Goal: Task Accomplishment & Management: Manage account settings

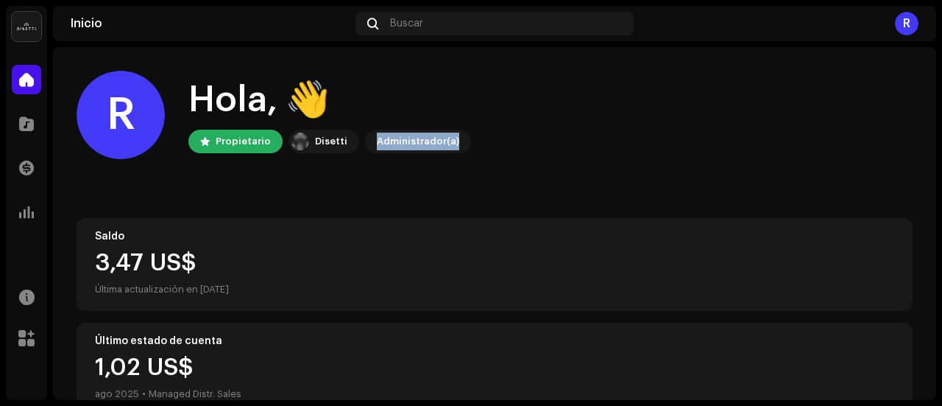
drag, startPoint x: 363, startPoint y: 136, endPoint x: 473, endPoint y: 143, distance: 109.9
click at [473, 143] on div "[PERSON_NAME], 👋 Propietario [PERSON_NAME] Administrador(a)" at bounding box center [495, 115] width 836 height 88
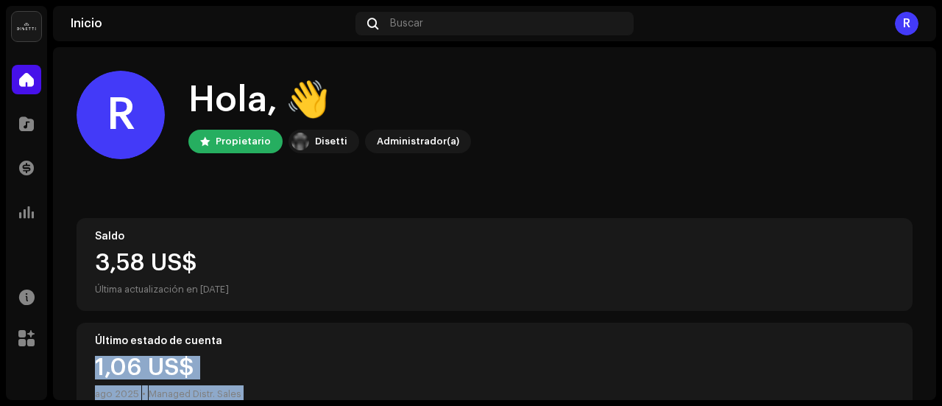
drag, startPoint x: 429, startPoint y: 324, endPoint x: 941, endPoint y: 440, distance: 525.3
click at [941, 405] on html "Rayzell Inicio Catálogo Transacciones Estadísticas Recursos Mercado Rayzell Ini…" at bounding box center [471, 203] width 942 height 406
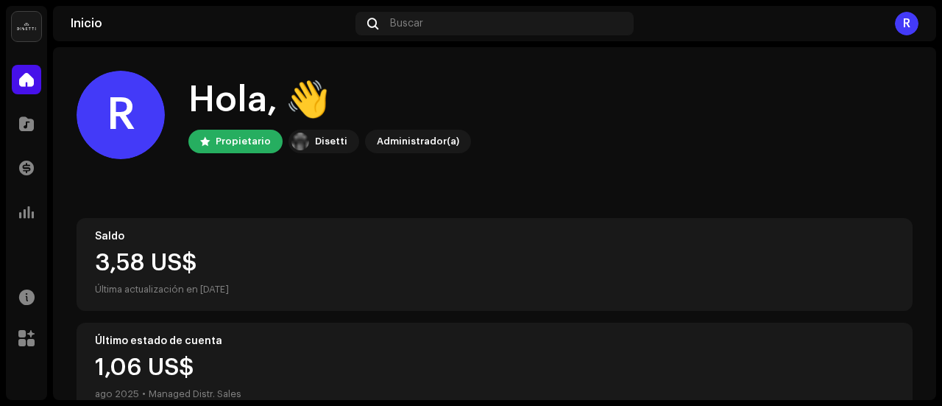
click at [829, 151] on div "[PERSON_NAME], 👋 Propietario [PERSON_NAME] Administrador(a)" at bounding box center [495, 115] width 836 height 88
click at [749, 138] on div "[PERSON_NAME], 👋 Propietario [PERSON_NAME] Administrador(a)" at bounding box center [495, 115] width 836 height 88
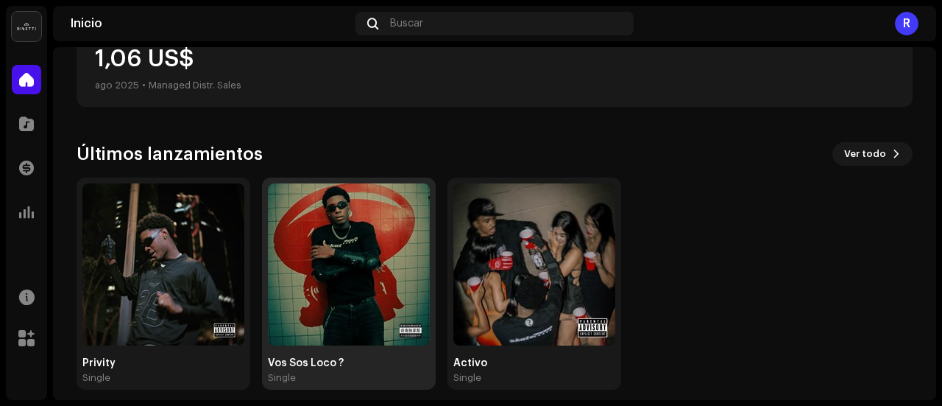
scroll to position [320, 0]
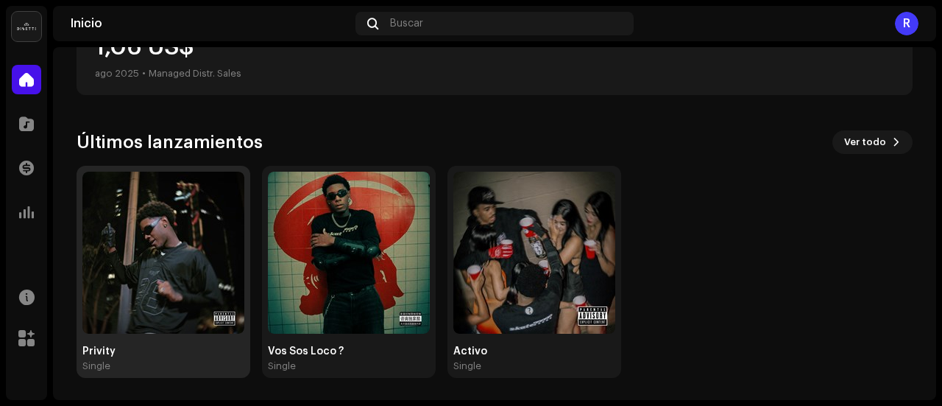
click at [225, 275] on img at bounding box center [163, 253] width 162 height 162
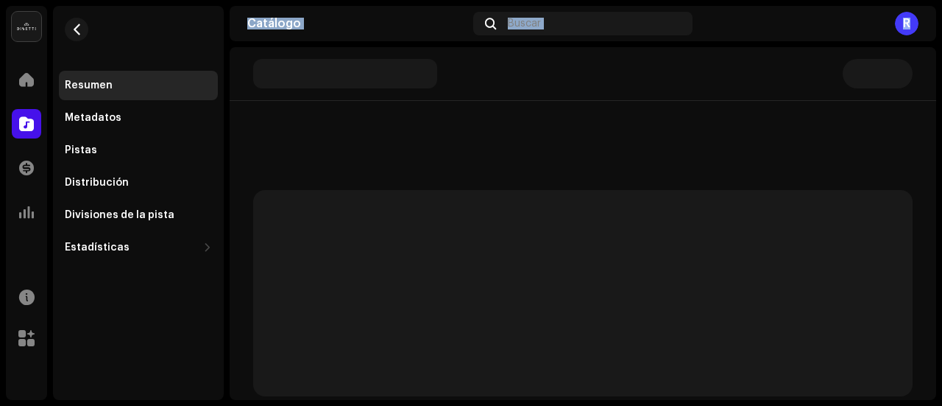
scroll to position [1, 0]
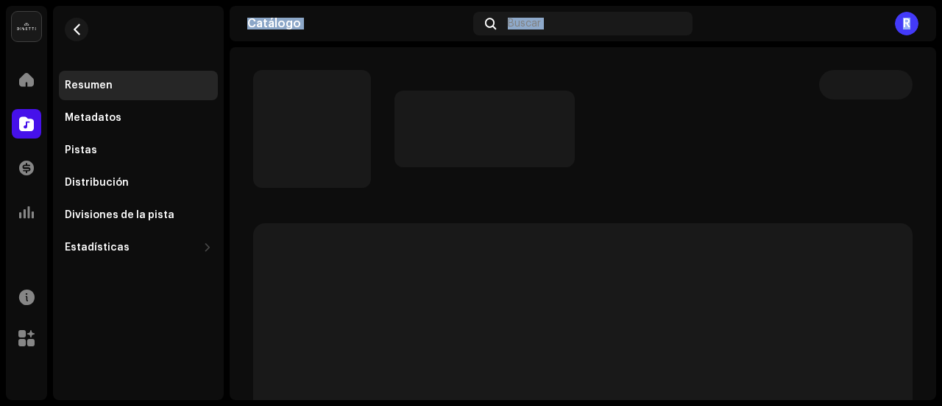
drag, startPoint x: 221, startPoint y: 276, endPoint x: 361, endPoint y: 280, distance: 139.9
click at [361, 280] on div "Rayzell Inicio Catálogo Transacciones Estadísticas Recursos Mercado Resumen Met…" at bounding box center [471, 203] width 942 height 406
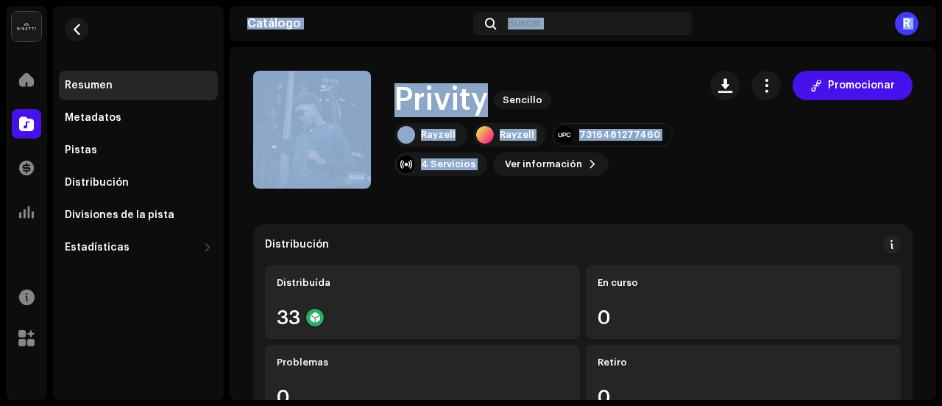
click at [616, 226] on div "Distribución Distribuída 33 En curso 0 Problemas 0 Retiro 0" at bounding box center [583, 327] width 660 height 206
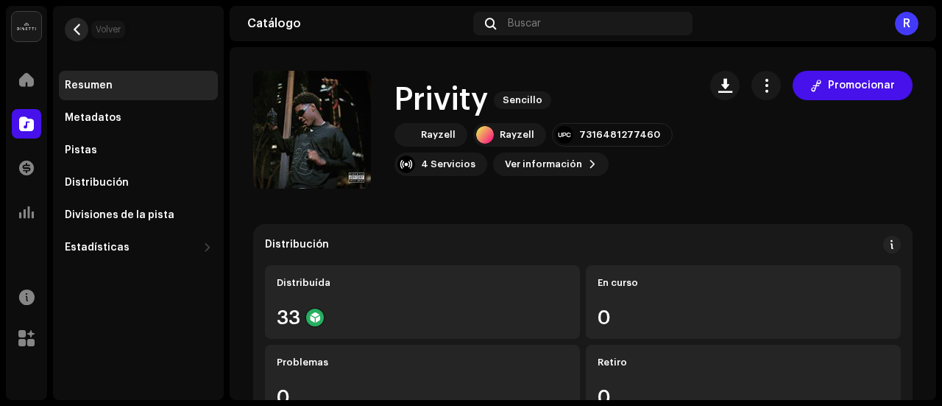
click at [84, 36] on button "button" at bounding box center [77, 30] width 24 height 24
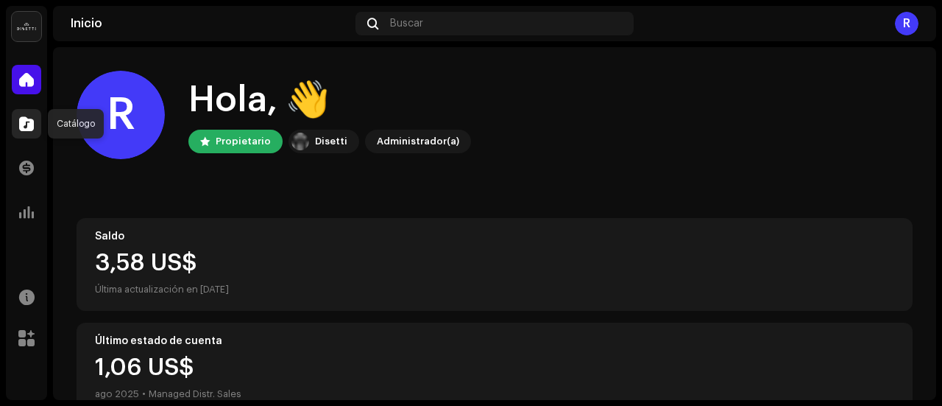
click at [30, 130] on span at bounding box center [26, 124] width 15 height 12
